Goal: Task Accomplishment & Management: Use online tool/utility

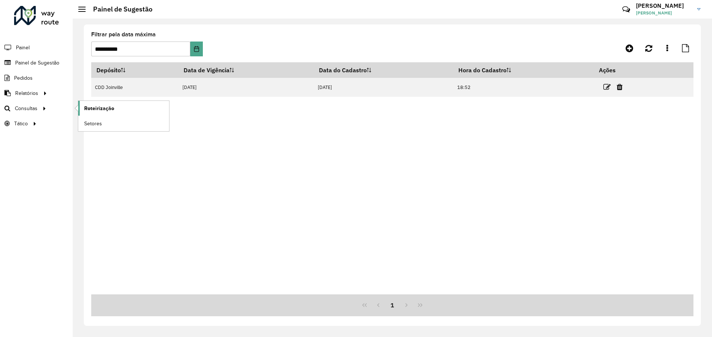
click at [95, 109] on span "Roteirização" at bounding box center [99, 109] width 30 height 8
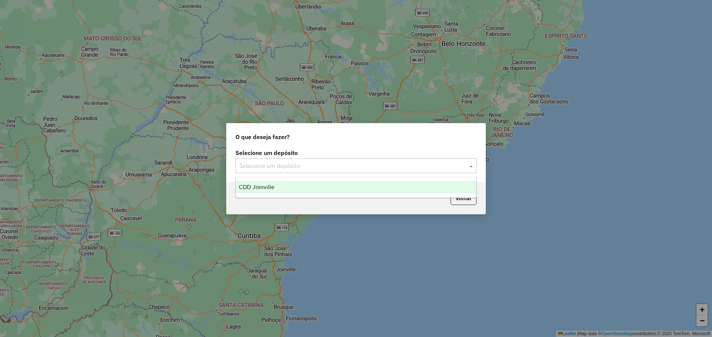
drag, startPoint x: 275, startPoint y: 166, endPoint x: 275, endPoint y: 171, distance: 5.6
click at [275, 166] on input "text" at bounding box center [348, 166] width 219 height 9
click at [274, 189] on div "CDD Joinville" at bounding box center [356, 187] width 240 height 13
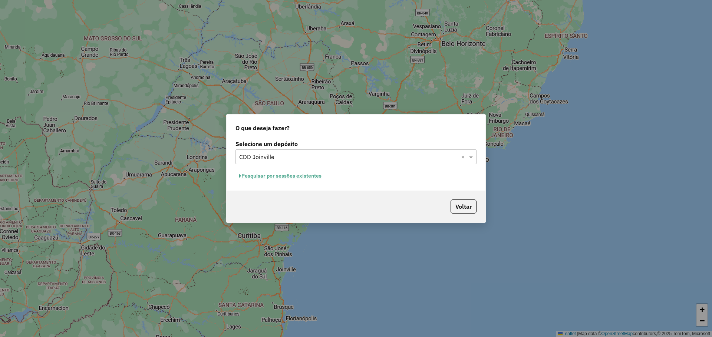
click at [310, 178] on button "Pesquisar por sessões existentes" at bounding box center [279, 175] width 89 height 11
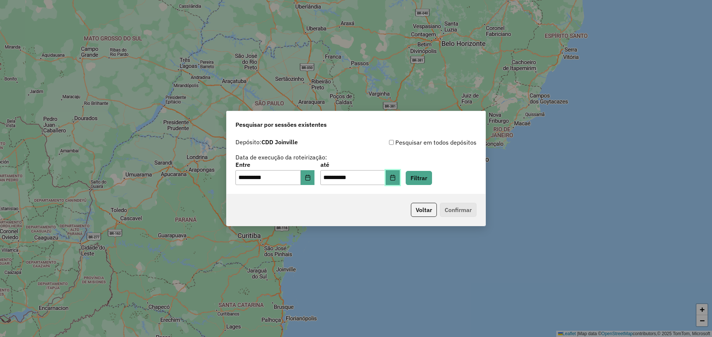
click at [396, 179] on icon "Choose Date" at bounding box center [393, 178] width 6 height 6
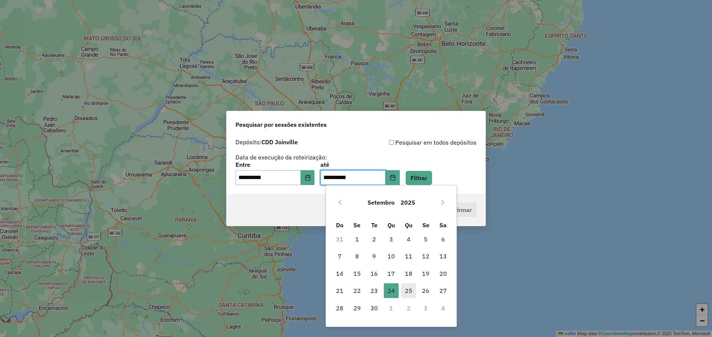
click at [406, 289] on span "25" at bounding box center [408, 290] width 15 height 15
type input "**********"
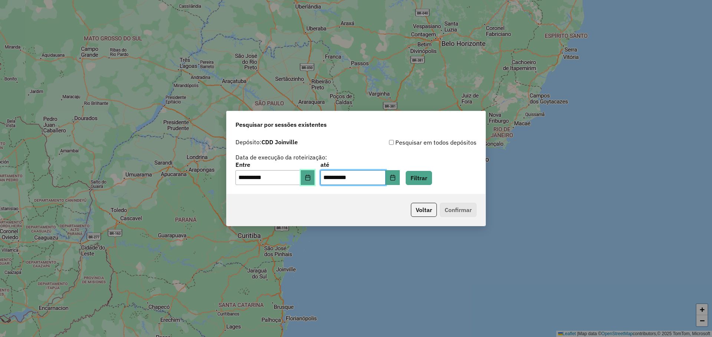
click at [309, 178] on button "Choose Date" at bounding box center [308, 177] width 14 height 15
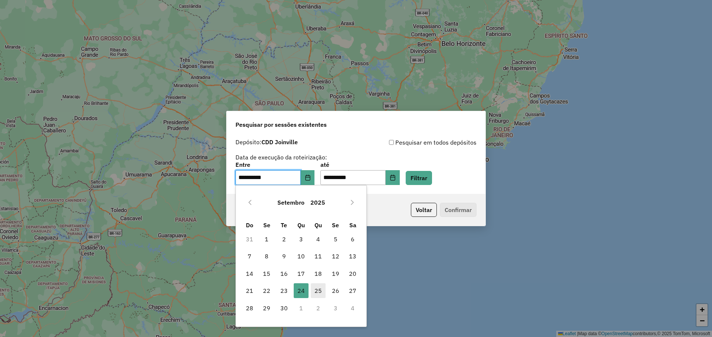
click at [316, 290] on span "25" at bounding box center [318, 290] width 15 height 15
type input "**********"
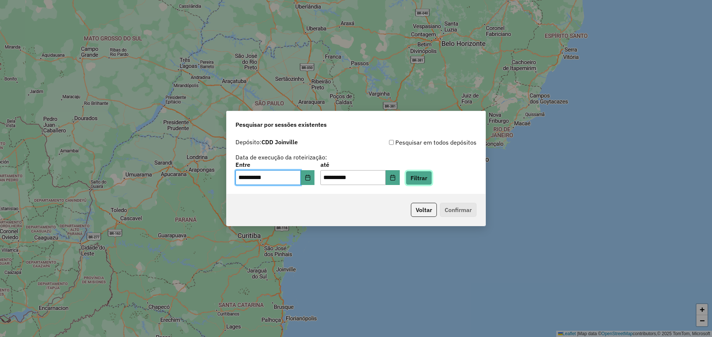
click at [426, 176] on button "Filtrar" at bounding box center [419, 178] width 26 height 14
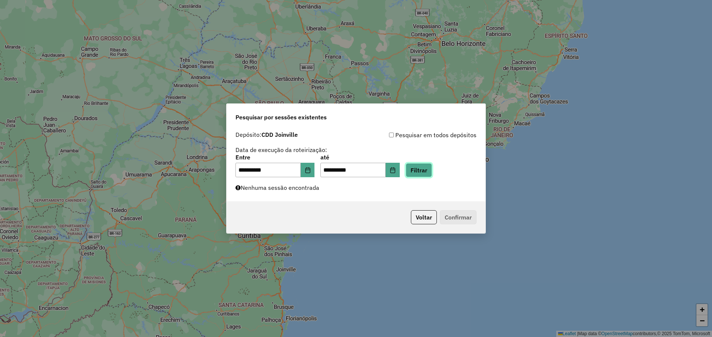
click at [432, 172] on button "Filtrar" at bounding box center [419, 170] width 26 height 14
click at [423, 172] on button "Filtrar" at bounding box center [419, 170] width 26 height 14
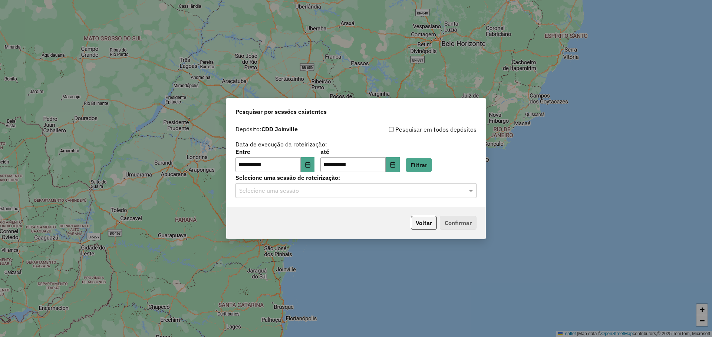
click at [453, 196] on div "Selecione uma sessão" at bounding box center [355, 190] width 241 height 15
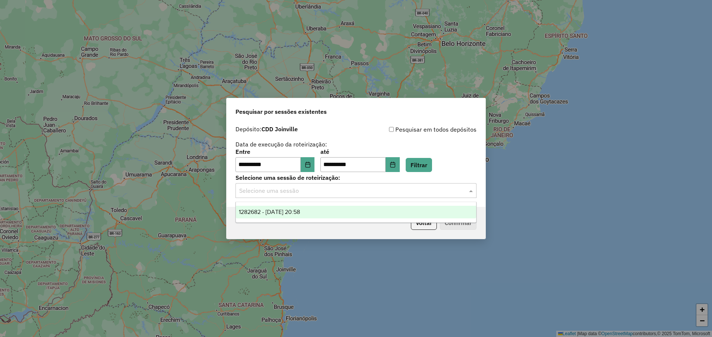
click at [353, 212] on div "1282682 - 25/09/2025 20:58" at bounding box center [356, 212] width 240 height 13
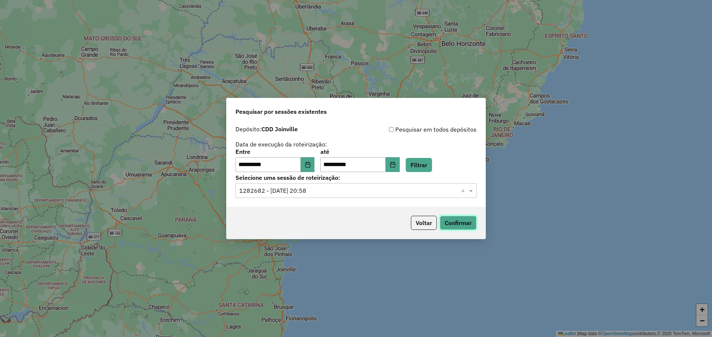
click at [464, 225] on button "Confirmar" at bounding box center [458, 223] width 37 height 14
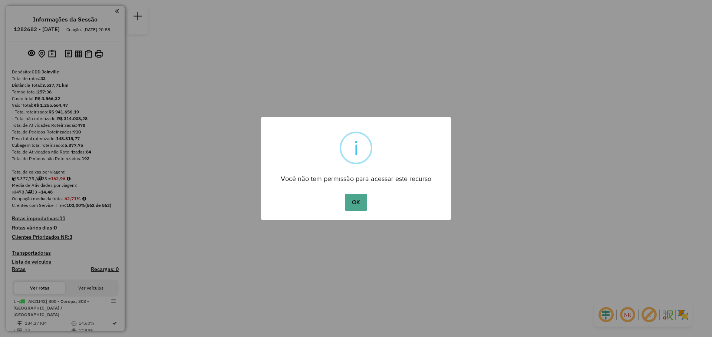
click at [356, 214] on div "× i Você não tem permissão para acessar este recurso OK No Cancel" at bounding box center [356, 168] width 190 height 103
click at [357, 208] on button "OK" at bounding box center [356, 202] width 22 height 17
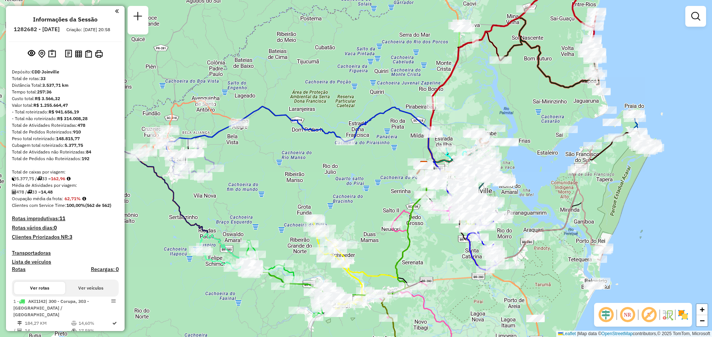
drag, startPoint x: 304, startPoint y: 181, endPoint x: 345, endPoint y: 186, distance: 41.2
click at [345, 186] on div "Janela de atendimento Grade de atendimento Capacidade Transportadoras Veículos …" at bounding box center [356, 168] width 712 height 337
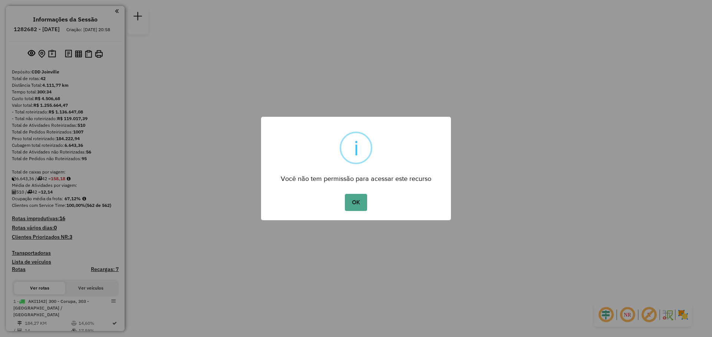
click at [405, 155] on div "× i Você não tem permissão para acessar este recurso OK No Cancel" at bounding box center [356, 168] width 190 height 103
click at [363, 199] on button "OK" at bounding box center [356, 202] width 22 height 17
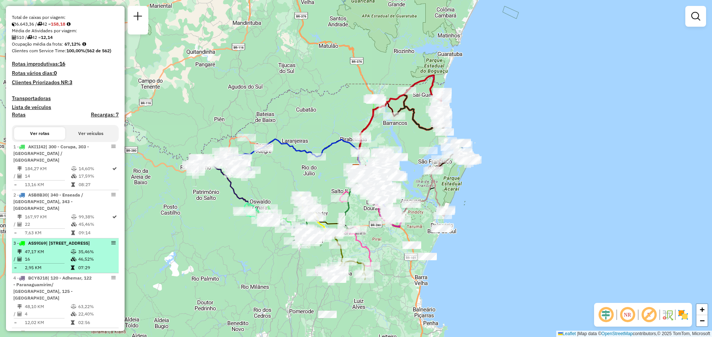
scroll to position [185, 0]
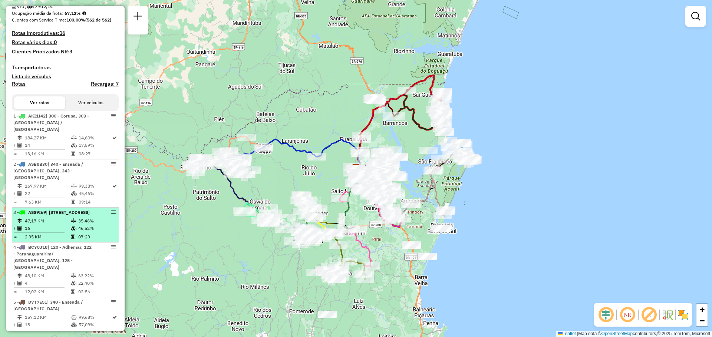
click at [63, 224] on td "47,17 KM" at bounding box center [47, 220] width 46 height 7
select select "**********"
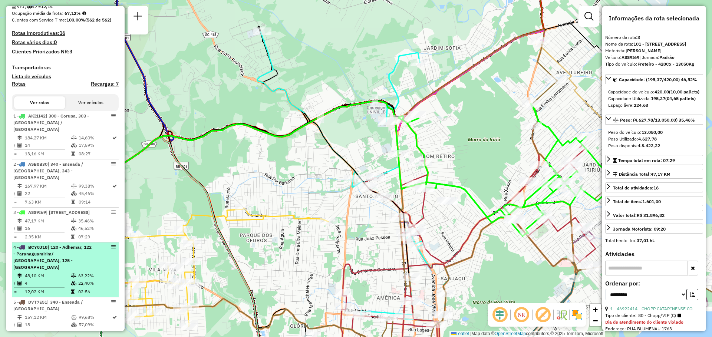
click at [88, 261] on div "4 - BCY8J18 | 120 - Adhemar, 122 - Paranaguamirim/ Morro do Amaral, 125 - João …" at bounding box center [52, 257] width 79 height 27
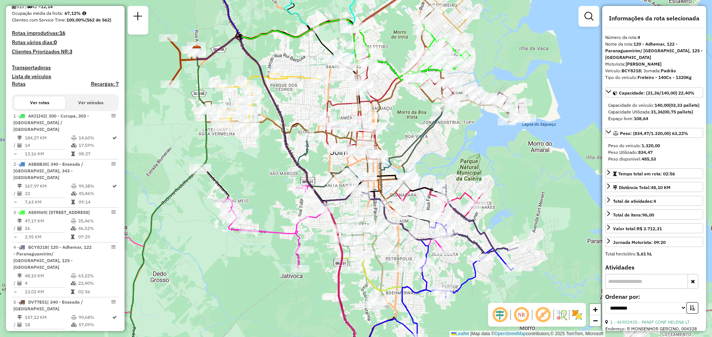
drag, startPoint x: 241, startPoint y: 292, endPoint x: 242, endPoint y: 268, distance: 23.8
click at [242, 268] on div "Janela de atendimento Grade de atendimento Capacidade Transportadoras Veículos …" at bounding box center [356, 168] width 712 height 337
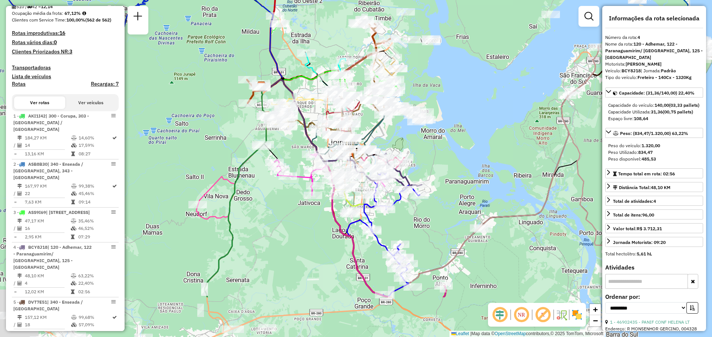
drag, startPoint x: 244, startPoint y: 268, endPoint x: 285, endPoint y: 195, distance: 84.3
click at [285, 195] on div "Janela de atendimento Grade de atendimento Capacidade Transportadoras Veículos …" at bounding box center [356, 168] width 712 height 337
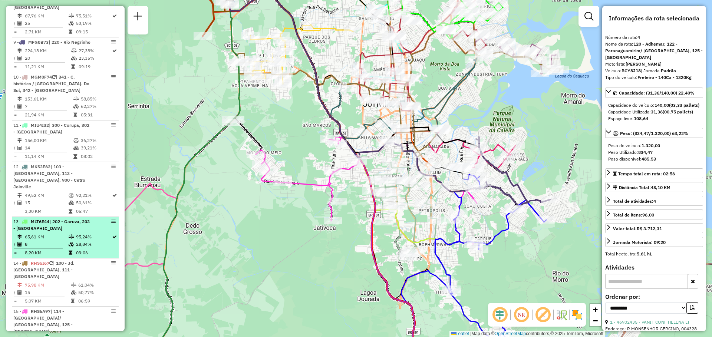
scroll to position [649, 0]
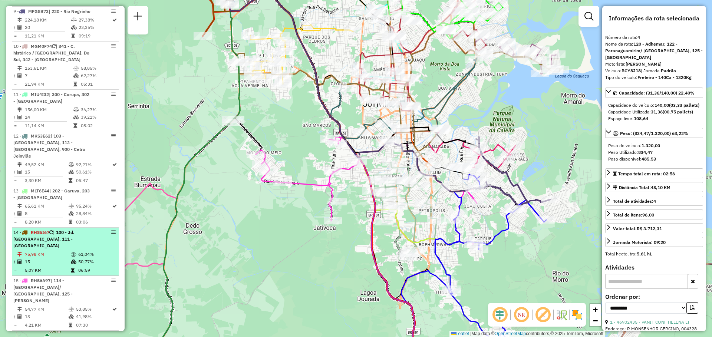
click at [89, 251] on td "61,04%" at bounding box center [96, 254] width 37 height 7
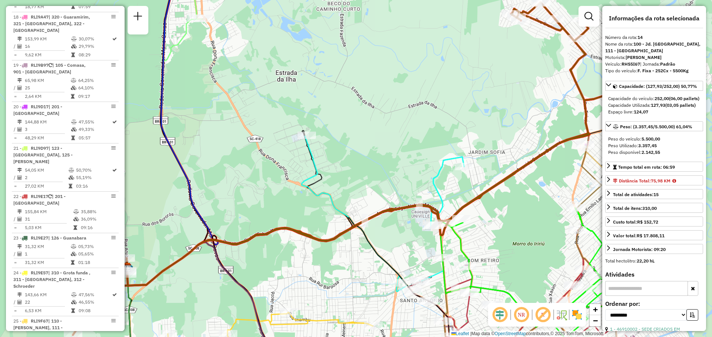
scroll to position [1205, 0]
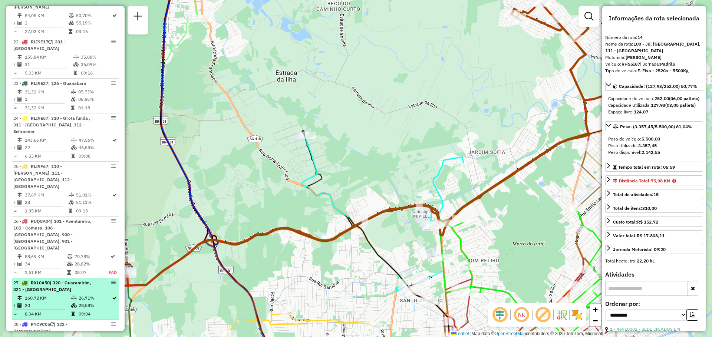
click at [97, 280] on div "27 - RXL0A50 | 320 - Guaramirim, 321 - Massaranduba" at bounding box center [65, 286] width 104 height 13
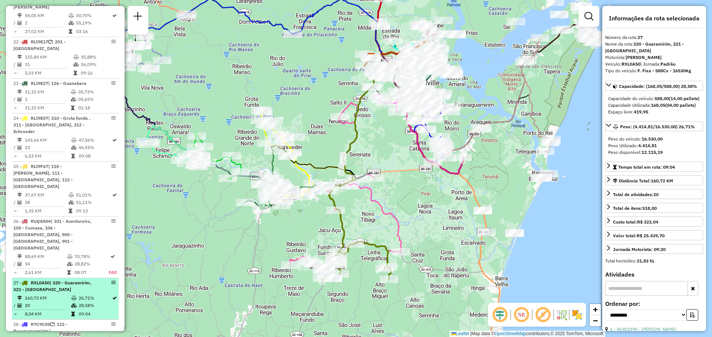
click at [97, 280] on div "27 - RXL0A50 | 320 - Guaramirim, 321 - Massaranduba" at bounding box center [65, 286] width 104 height 13
click at [111, 280] on em at bounding box center [113, 282] width 4 height 4
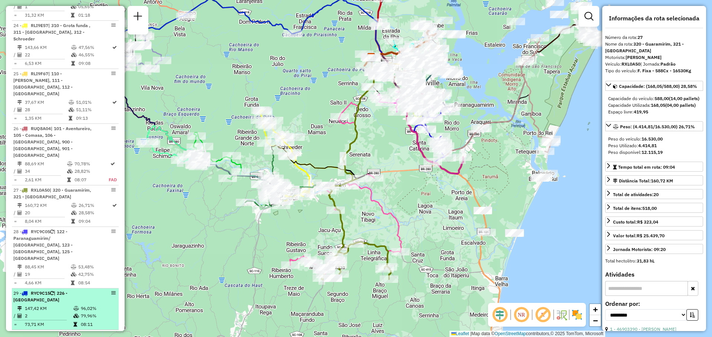
scroll to position [1359, 0]
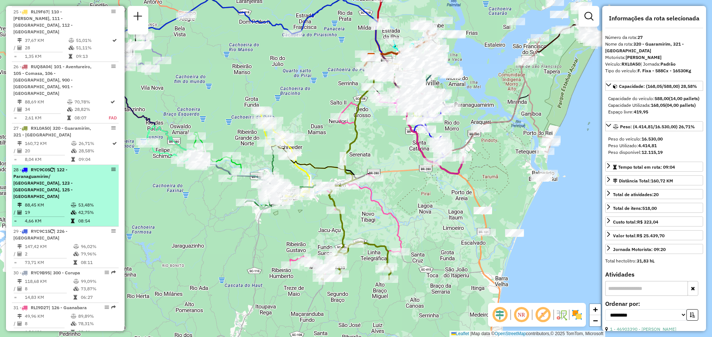
click at [113, 166] on div "28 - RYC9C05 | 122 - Paranaguamirim/ Morro do Amaral, 123 - Itinga, 125 - João …" at bounding box center [65, 182] width 104 height 33
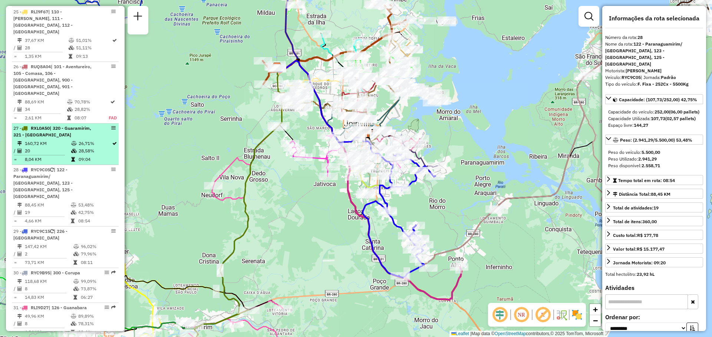
click at [112, 126] on em at bounding box center [113, 128] width 4 height 4
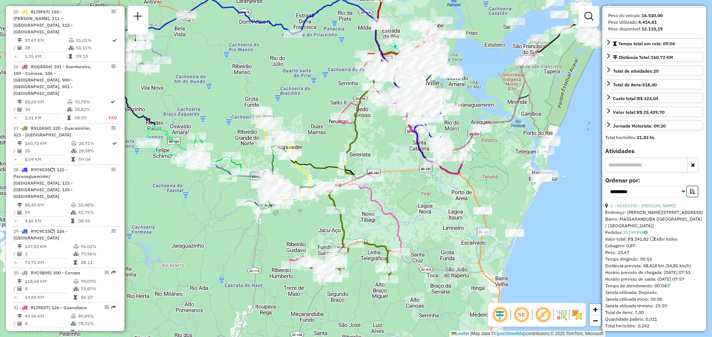
scroll to position [0, 0]
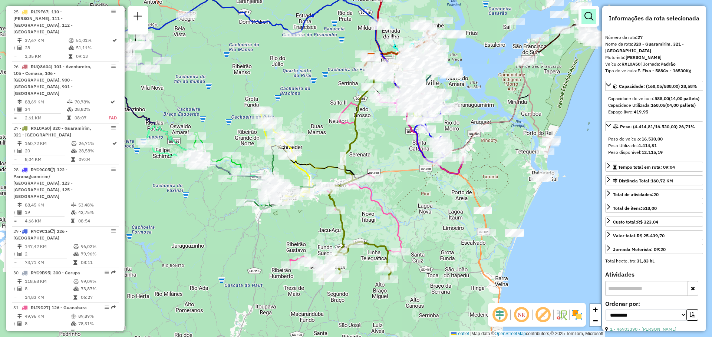
click at [595, 22] on link at bounding box center [588, 16] width 15 height 15
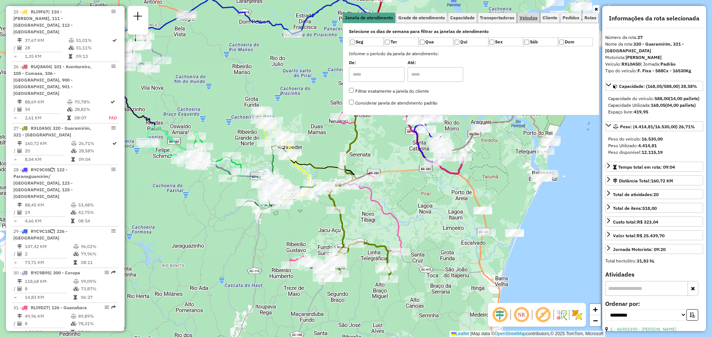
click at [532, 18] on span "Veículos" at bounding box center [528, 18] width 18 height 4
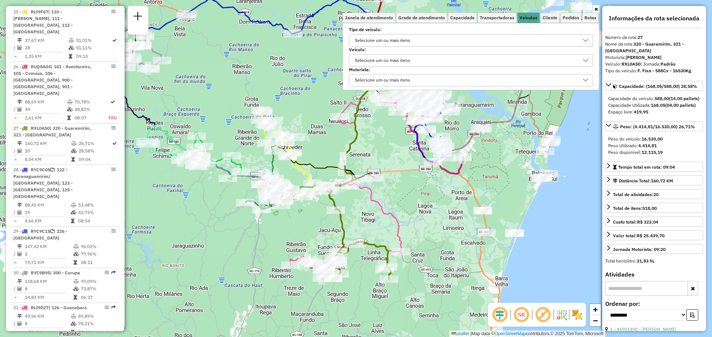
click at [444, 39] on div "Selecione um ou mais itens" at bounding box center [465, 40] width 226 height 12
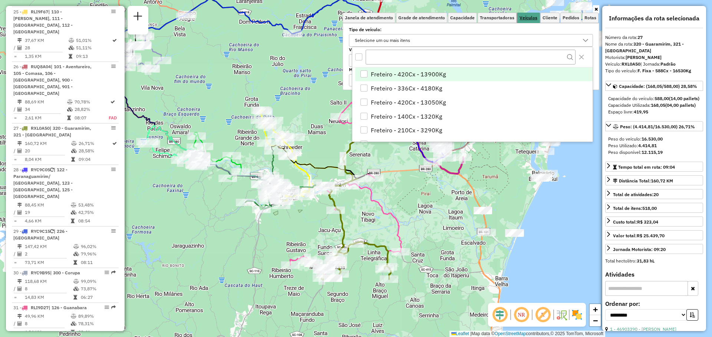
click at [530, 19] on span "Veículos" at bounding box center [528, 18] width 18 height 4
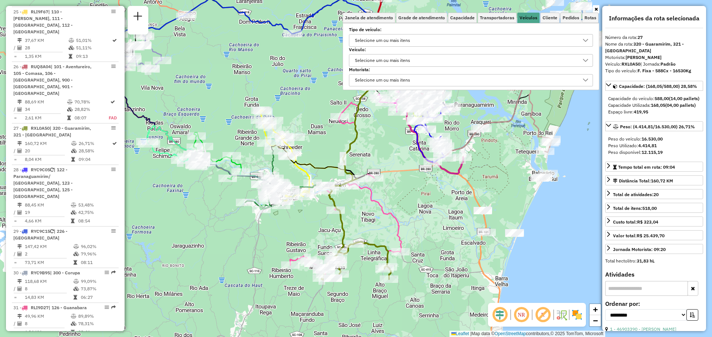
click at [394, 63] on div "Selecione um ou mais itens" at bounding box center [382, 60] width 60 height 12
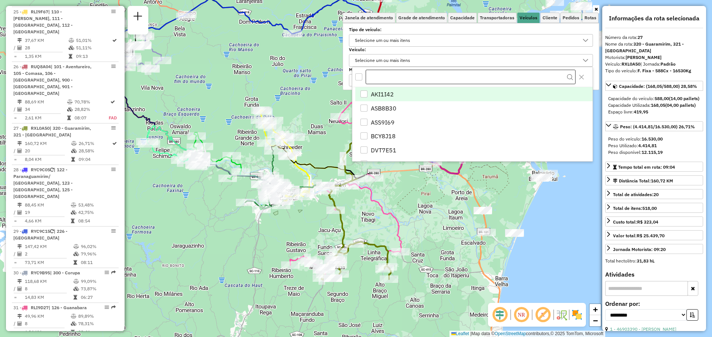
click at [410, 76] on input "text" at bounding box center [471, 77] width 210 height 15
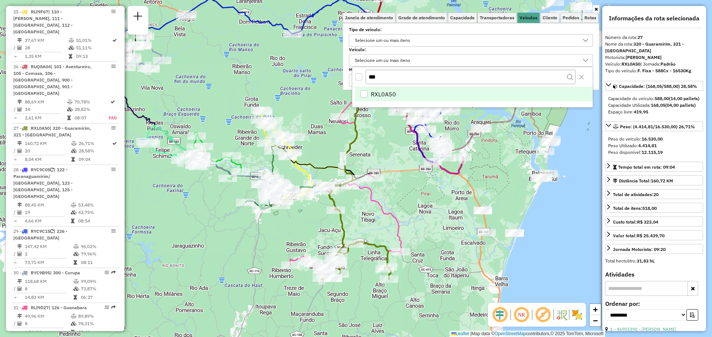
type input "***"
click at [388, 94] on span "RXL0A50" at bounding box center [383, 94] width 25 height 9
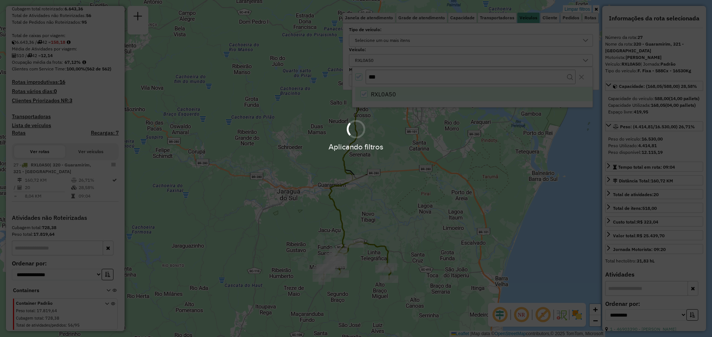
scroll to position [143, 0]
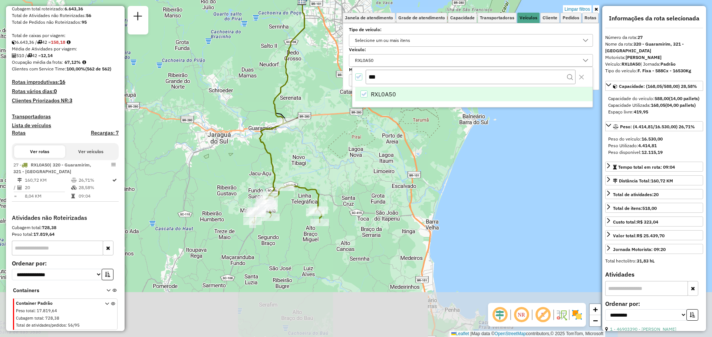
drag, startPoint x: 371, startPoint y: 191, endPoint x: 300, endPoint y: 129, distance: 94.6
click at [300, 129] on div "Limpar filtros Janela de atendimento Grade de atendimento Capacidade Transporta…" at bounding box center [356, 168] width 712 height 337
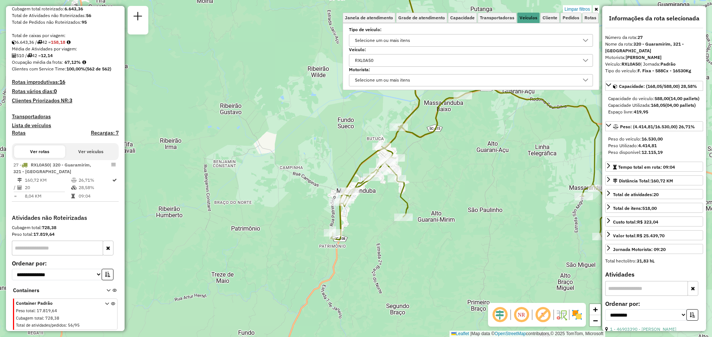
scroll to position [20, 0]
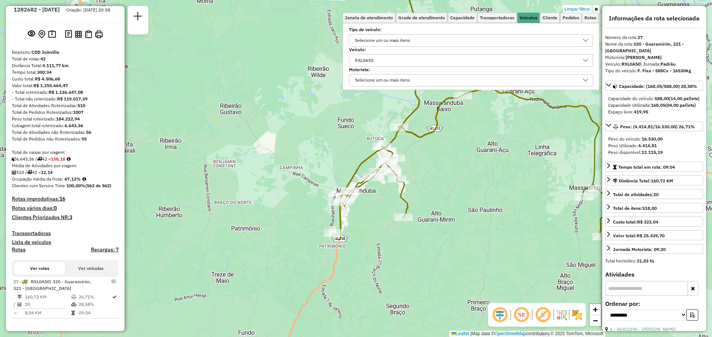
click at [455, 62] on div "RXL0A50" at bounding box center [465, 60] width 226 height 12
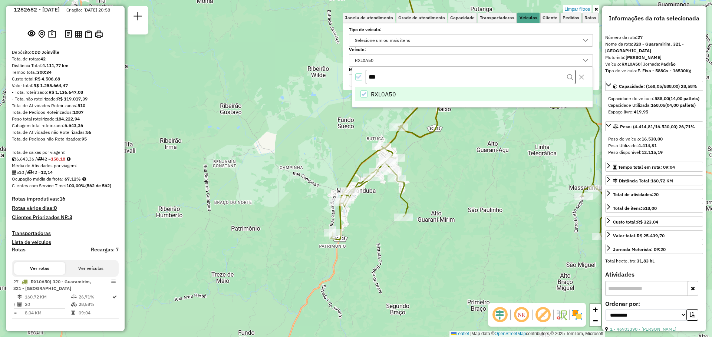
click at [411, 77] on input "***" at bounding box center [471, 77] width 210 height 15
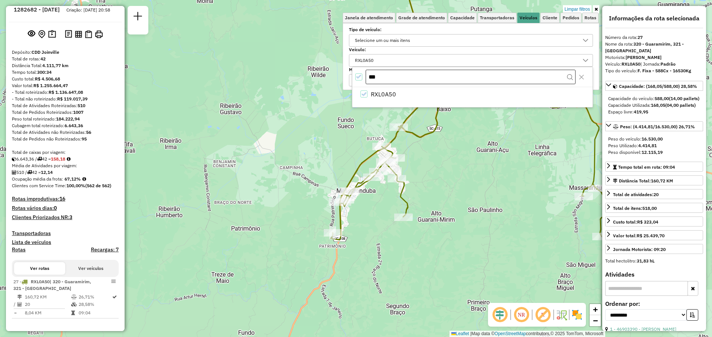
click at [411, 77] on input "***" at bounding box center [471, 77] width 210 height 15
drag, startPoint x: 372, startPoint y: 77, endPoint x: 366, endPoint y: 78, distance: 6.4
click at [366, 78] on input "***" at bounding box center [471, 77] width 210 height 15
click at [387, 78] on input "**" at bounding box center [471, 77] width 210 height 15
click at [388, 77] on input "**" at bounding box center [471, 77] width 210 height 15
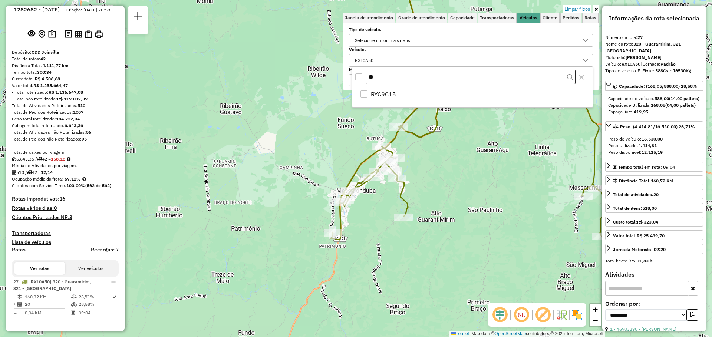
click at [388, 77] on input "**" at bounding box center [471, 77] width 210 height 15
type input "**"
click at [582, 79] on icon "Close" at bounding box center [581, 77] width 6 height 6
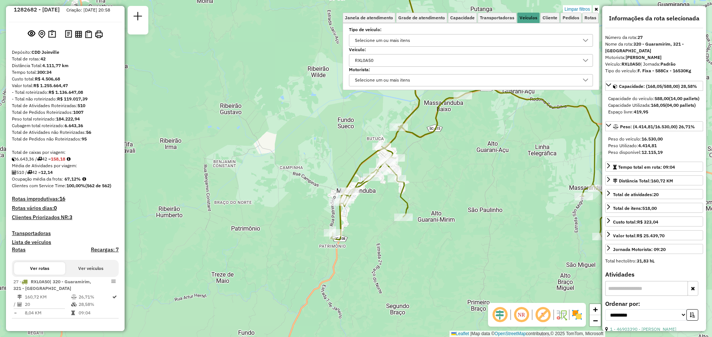
click at [574, 63] on div "RXL0A50" at bounding box center [465, 60] width 226 height 12
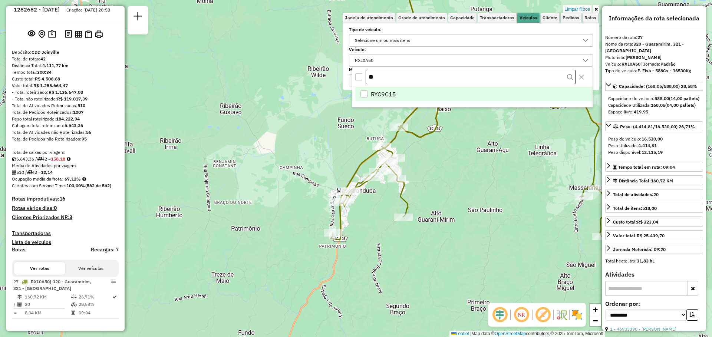
click at [390, 76] on input "**" at bounding box center [471, 77] width 210 height 15
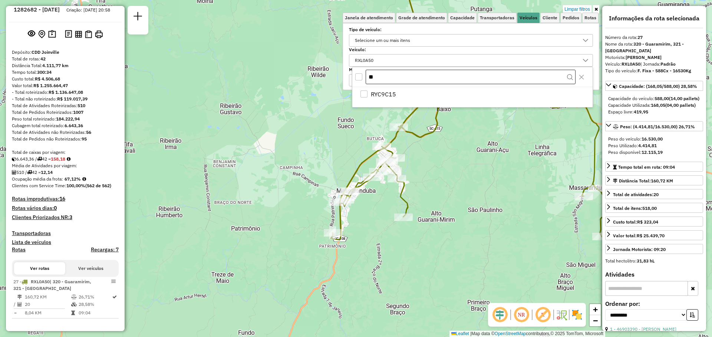
click at [390, 76] on input "**" at bounding box center [471, 77] width 210 height 15
type input "***"
click at [394, 63] on div "RXL0A50" at bounding box center [465, 60] width 226 height 12
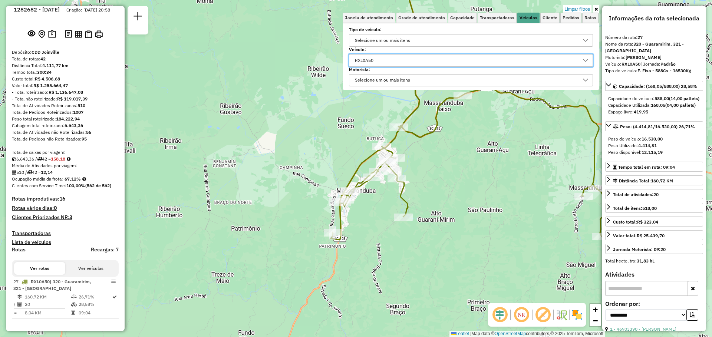
click at [394, 62] on div "RXL0A50" at bounding box center [465, 60] width 226 height 12
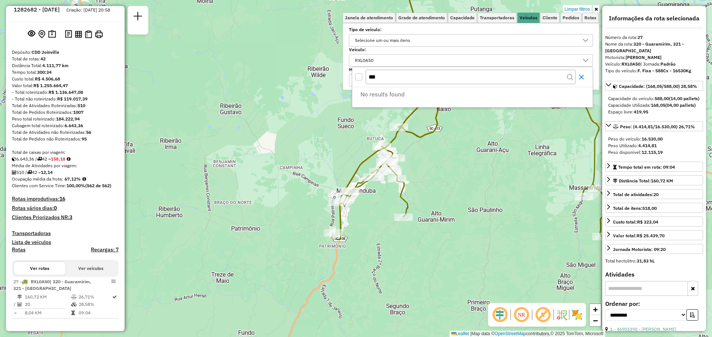
click at [582, 81] on button "Close" at bounding box center [581, 77] width 12 height 12
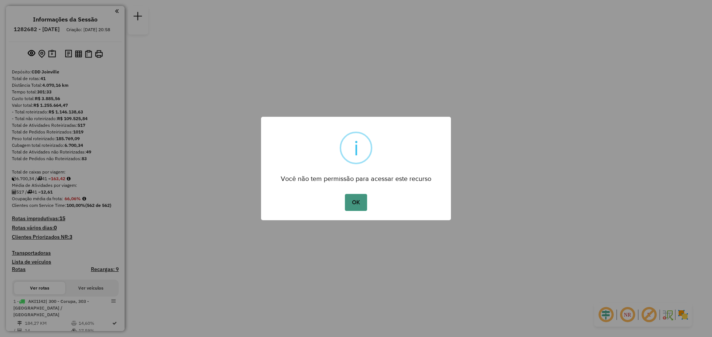
click at [352, 201] on button "OK" at bounding box center [356, 202] width 22 height 17
